Goal: Check status: Check status

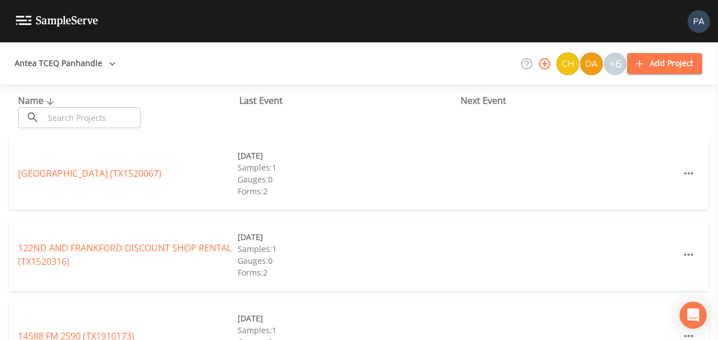
click at [103, 114] on input "text" at bounding box center [92, 117] width 96 height 21
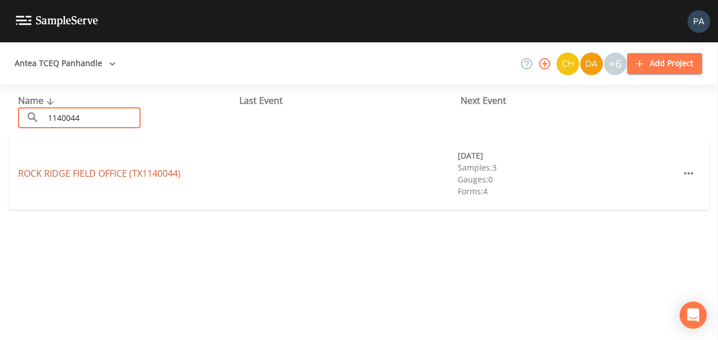
type input "1140044"
click at [117, 174] on link "[GEOGRAPHIC_DATA] (TX1140044)" at bounding box center [99, 173] width 162 height 12
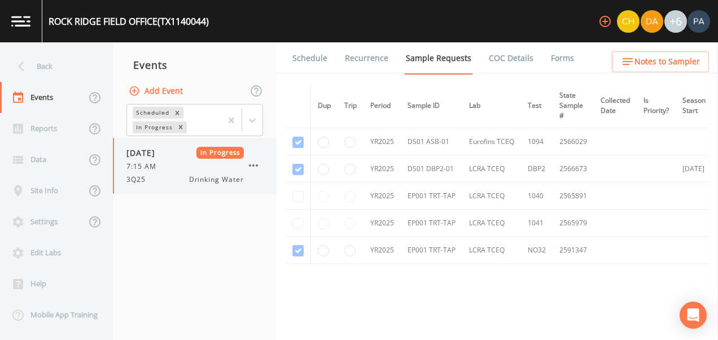
click at [206, 170] on div "7:15 AM" at bounding box center [184, 166] width 117 height 10
